Goal: Task Accomplishment & Management: Manage account settings

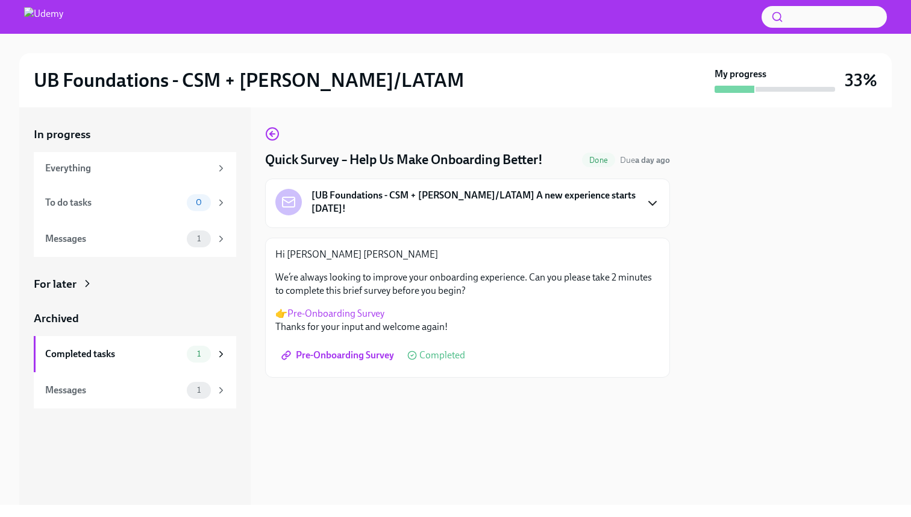
click at [654, 198] on icon "button" at bounding box center [653, 203] width 14 height 14
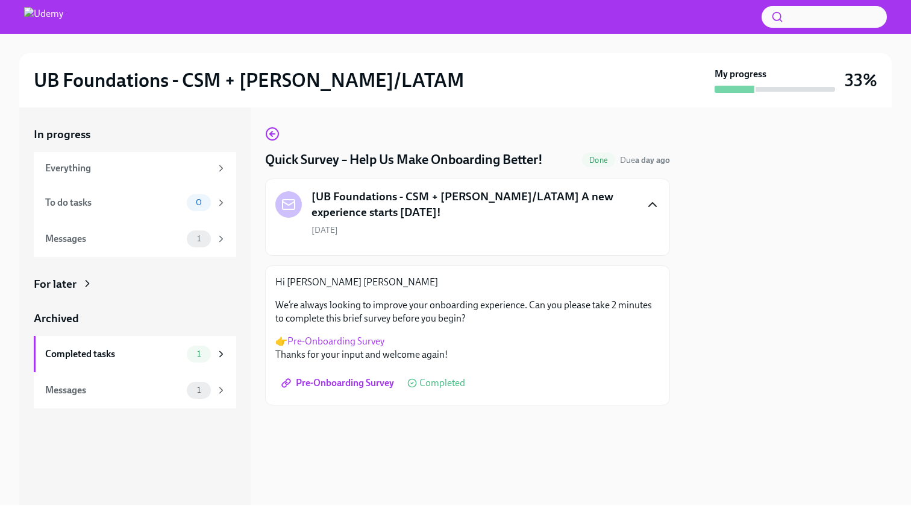
click at [654, 198] on icon "button" at bounding box center [653, 204] width 14 height 14
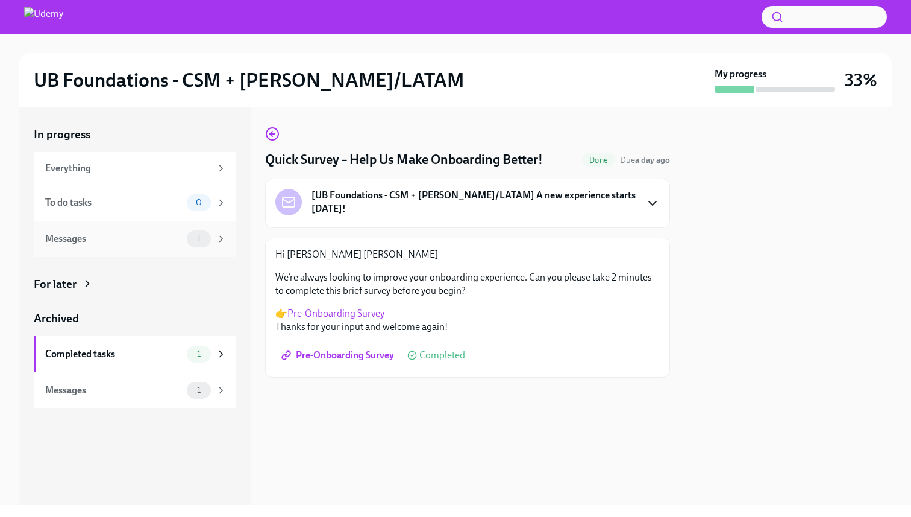
click at [191, 247] on div "Messages 1" at bounding box center [135, 239] width 203 height 36
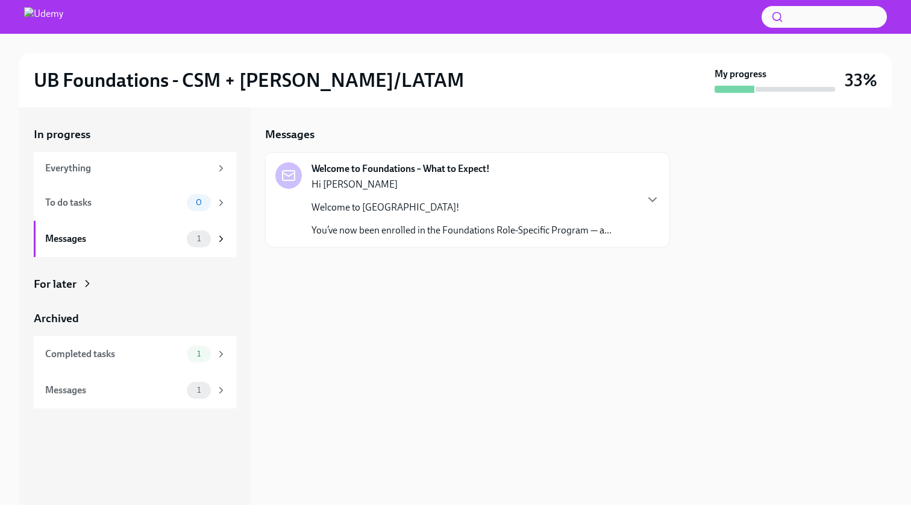
click at [462, 201] on p "Welcome to [GEOGRAPHIC_DATA]!" at bounding box center [462, 207] width 300 height 13
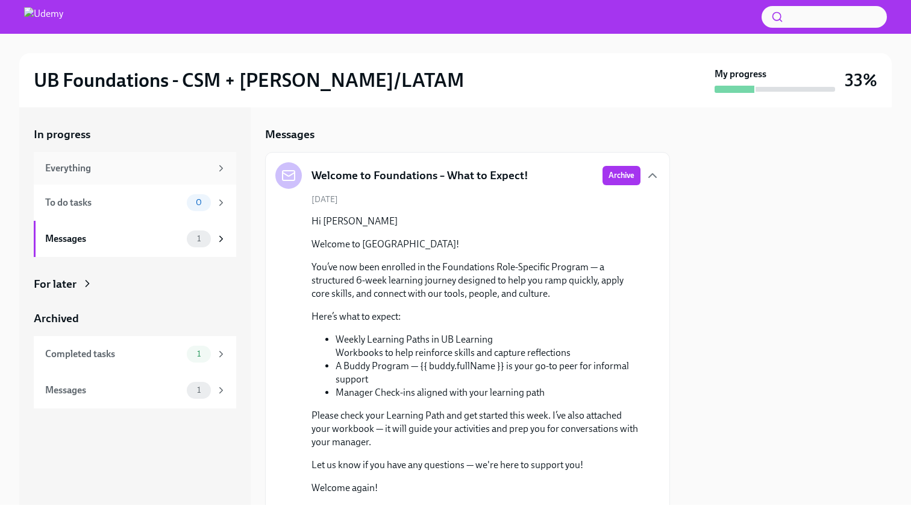
click at [170, 180] on div "Everything" at bounding box center [135, 168] width 203 height 33
click at [219, 169] on icon at bounding box center [221, 168] width 11 height 11
click at [204, 253] on div "Messages 1" at bounding box center [135, 239] width 203 height 36
click at [118, 287] on div "For later" at bounding box center [135, 284] width 203 height 16
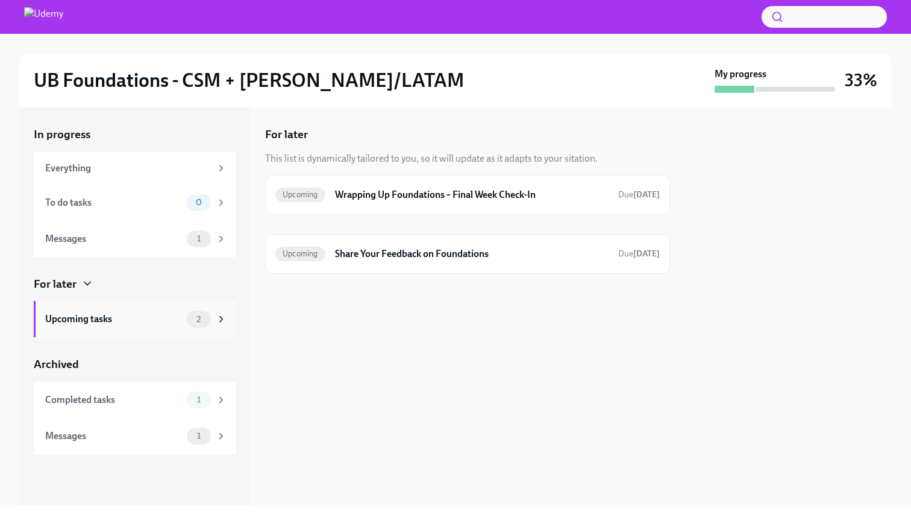
click at [90, 330] on div "Upcoming tasks 2" at bounding box center [135, 319] width 203 height 36
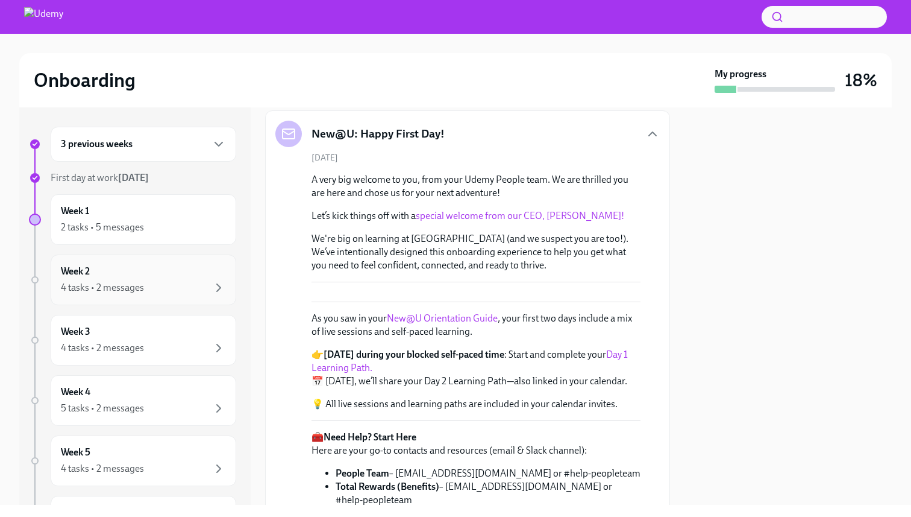
click at [145, 288] on div "4 tasks • 2 messages" at bounding box center [143, 287] width 165 height 14
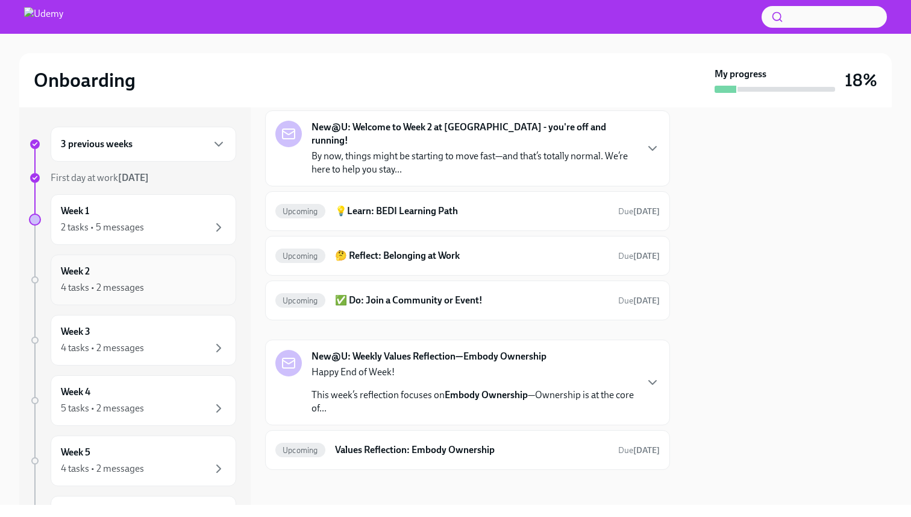
scroll to position [43, 0]
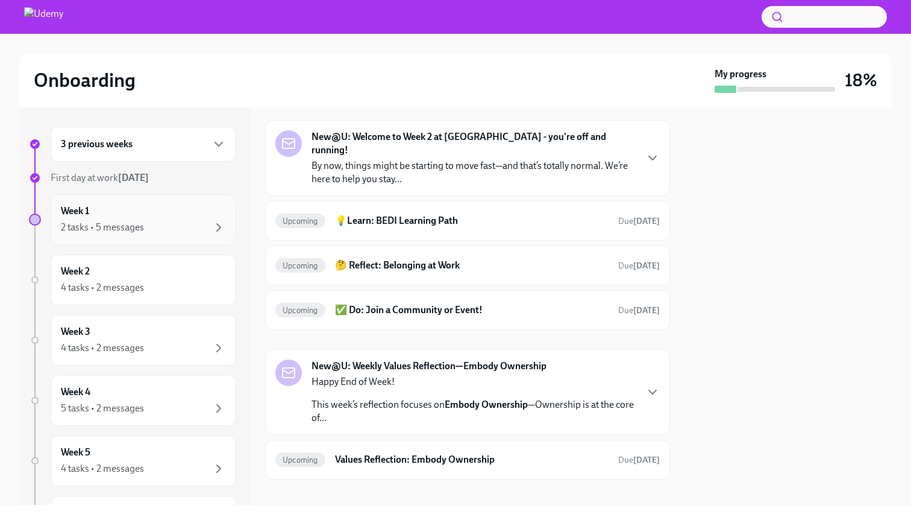
click at [168, 238] on div "Week 1 2 tasks • 5 messages" at bounding box center [144, 219] width 186 height 51
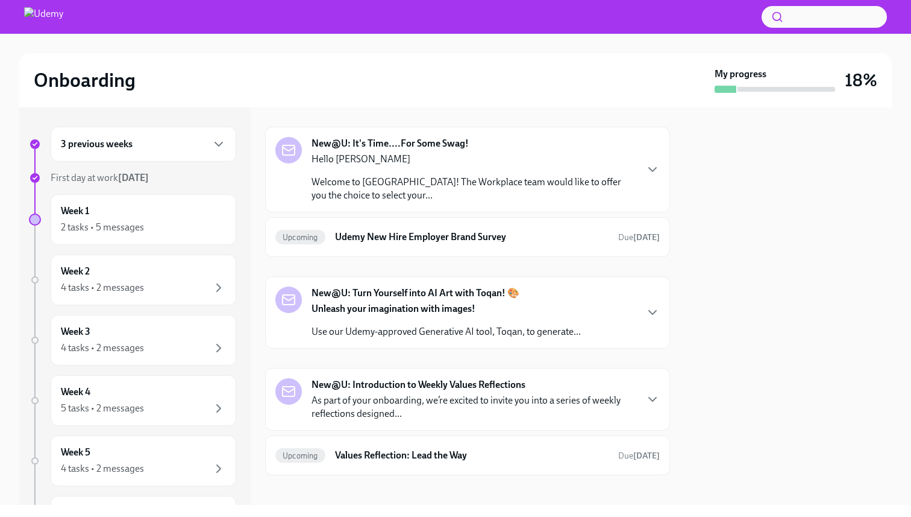
scroll to position [232, 0]
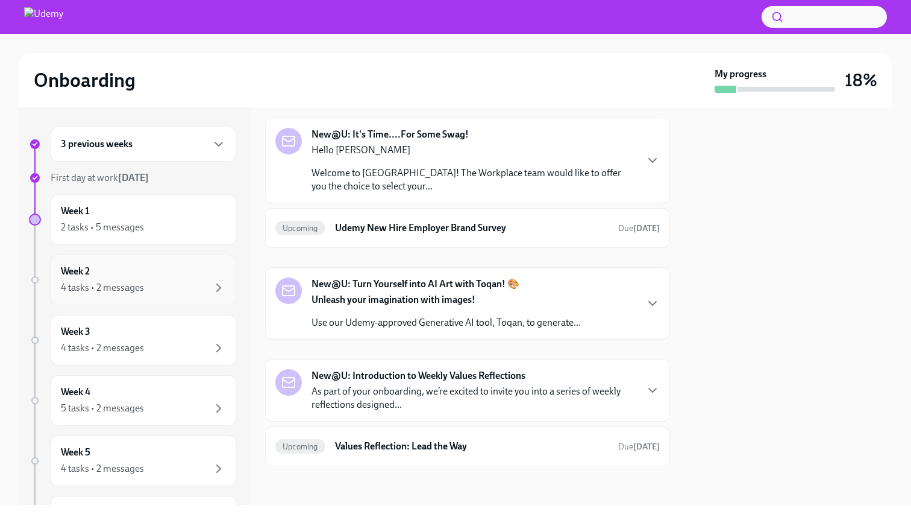
click at [160, 283] on div "4 tasks • 2 messages" at bounding box center [143, 287] width 165 height 14
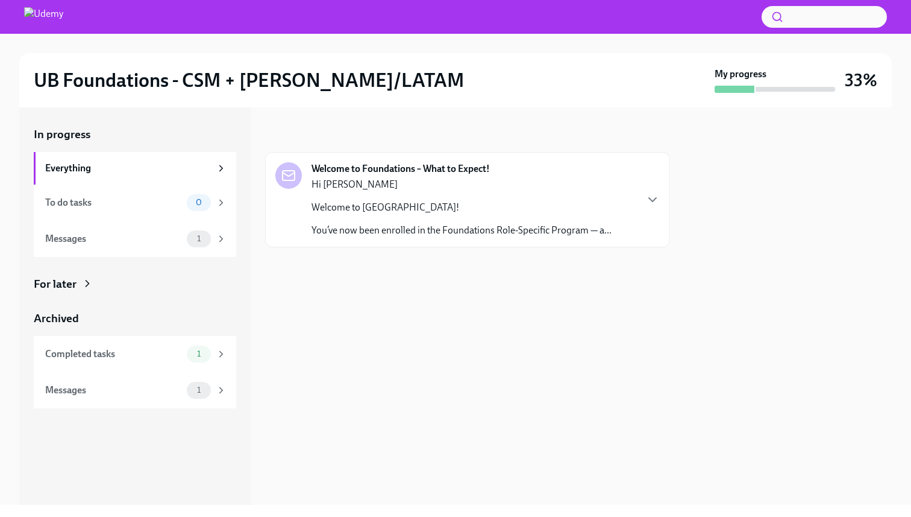
click at [566, 209] on p "Welcome to [GEOGRAPHIC_DATA]!" at bounding box center [462, 207] width 300 height 13
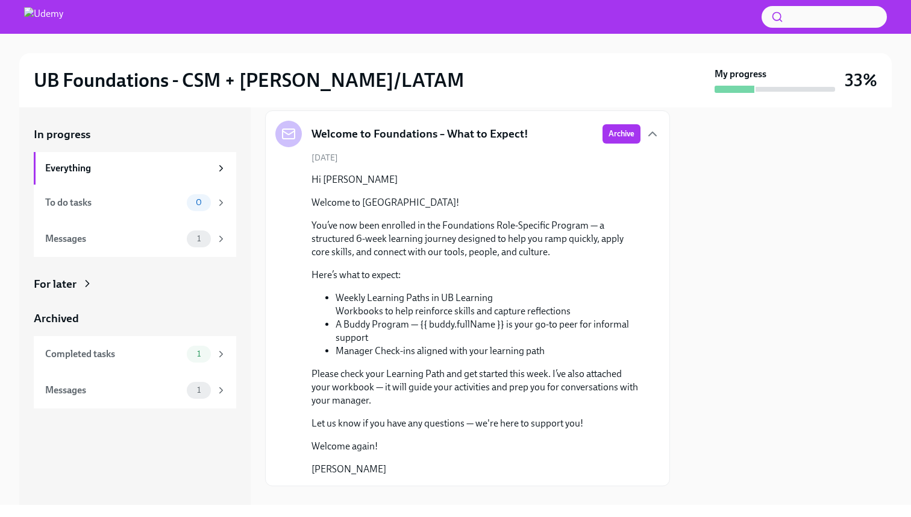
scroll to position [61, 0]
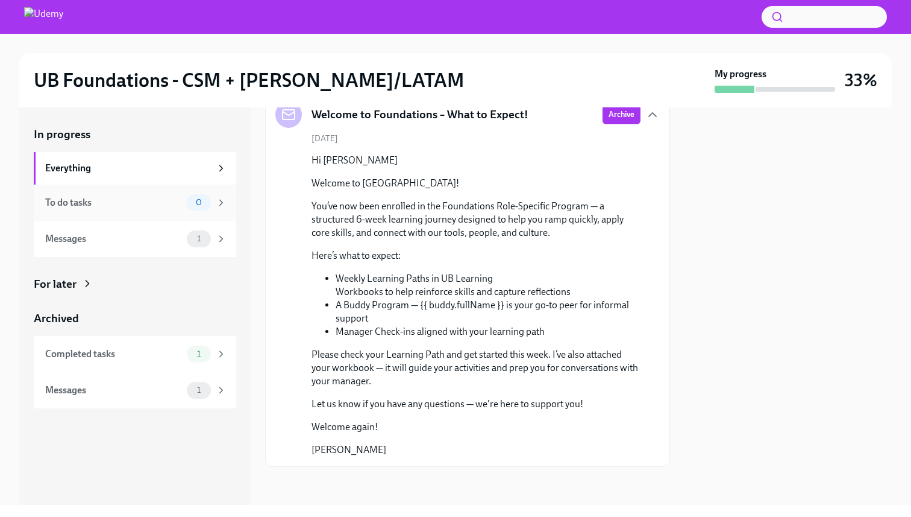
click at [224, 200] on icon at bounding box center [221, 202] width 11 height 11
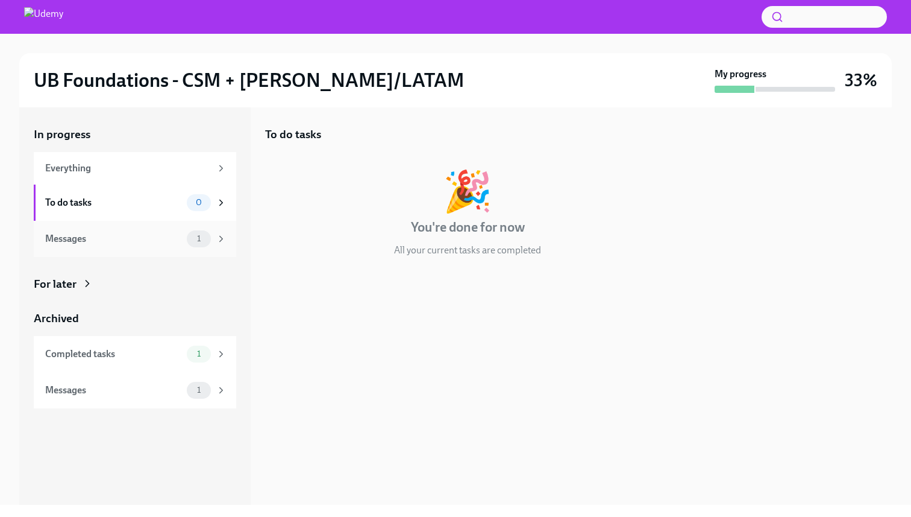
click at [206, 234] on span "1" at bounding box center [199, 238] width 18 height 9
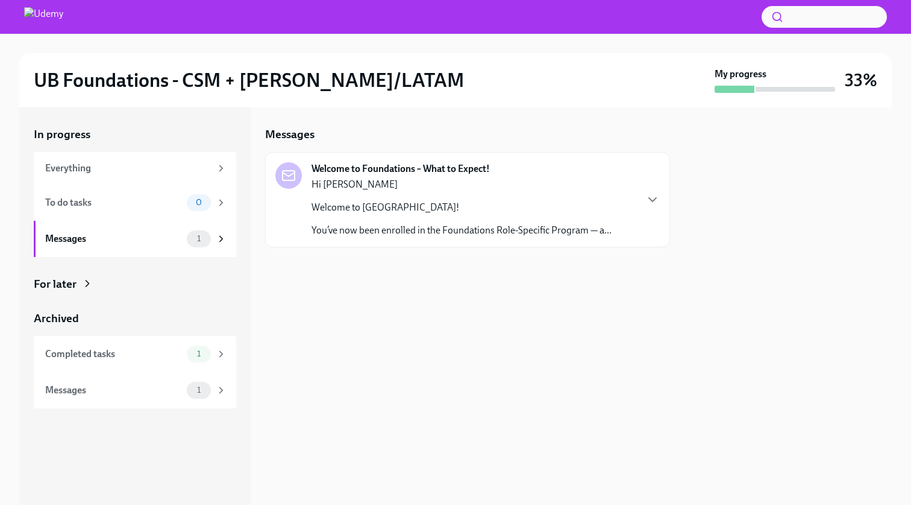
click at [121, 278] on div "For later" at bounding box center [135, 284] width 203 height 16
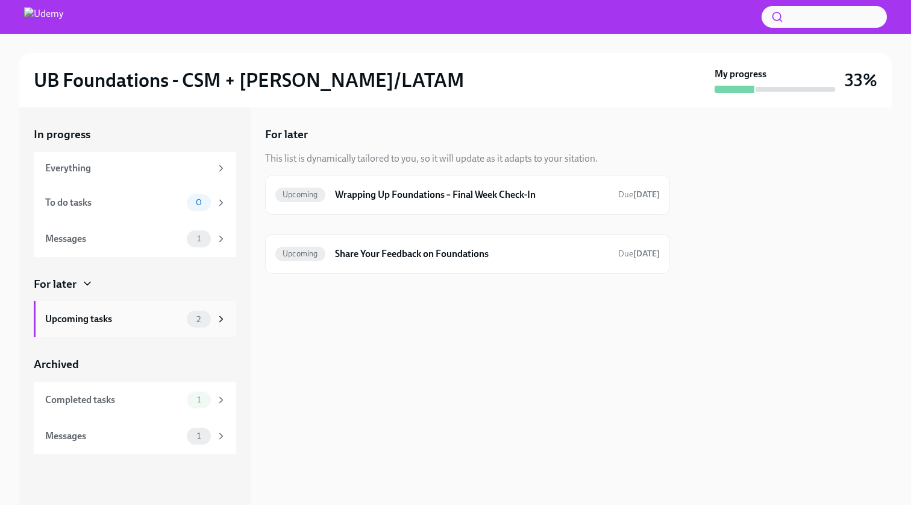
click at [99, 321] on div "Upcoming tasks" at bounding box center [113, 318] width 137 height 13
click at [429, 192] on h6 "Wrapping Up Foundations – Final Week Check-In" at bounding box center [472, 194] width 274 height 13
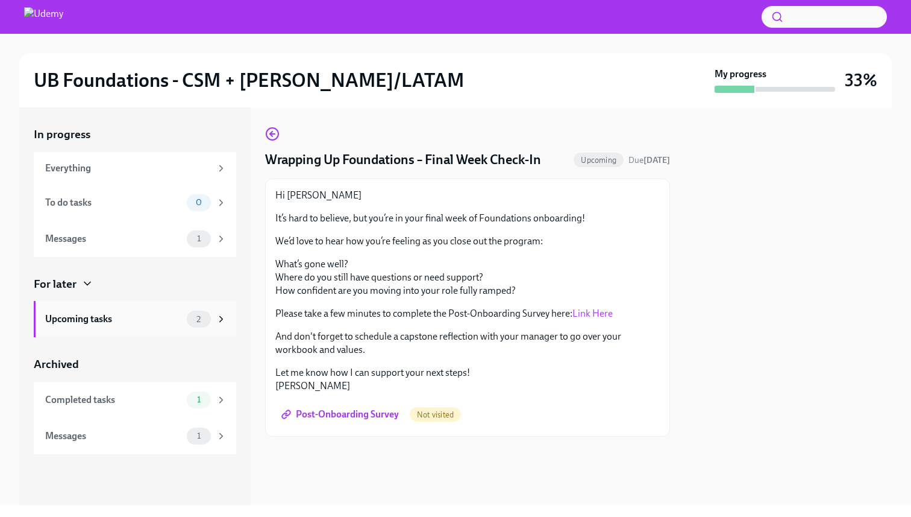
click at [209, 326] on div "2" at bounding box center [207, 318] width 40 height 17
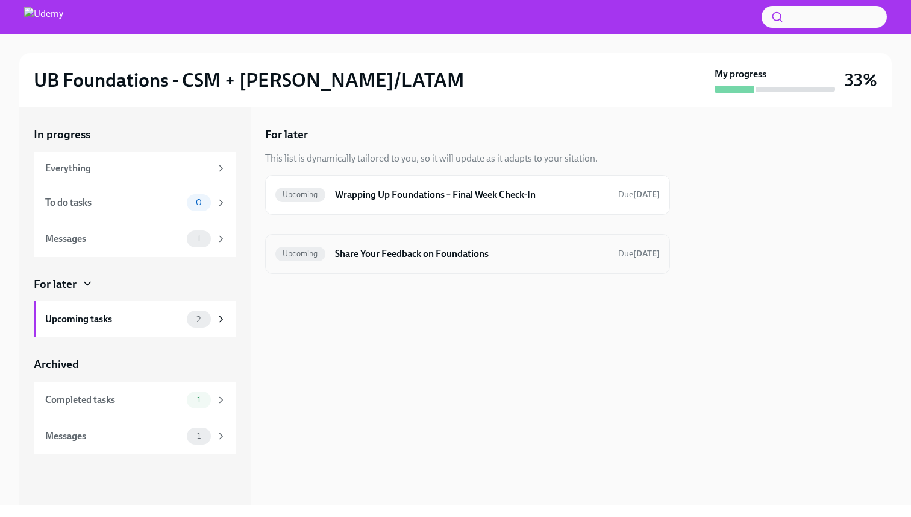
click at [393, 265] on div "Upcoming Share Your Feedback on Foundations Due [DATE]" at bounding box center [467, 254] width 405 height 40
